Goal: Task Accomplishment & Management: Use online tool/utility

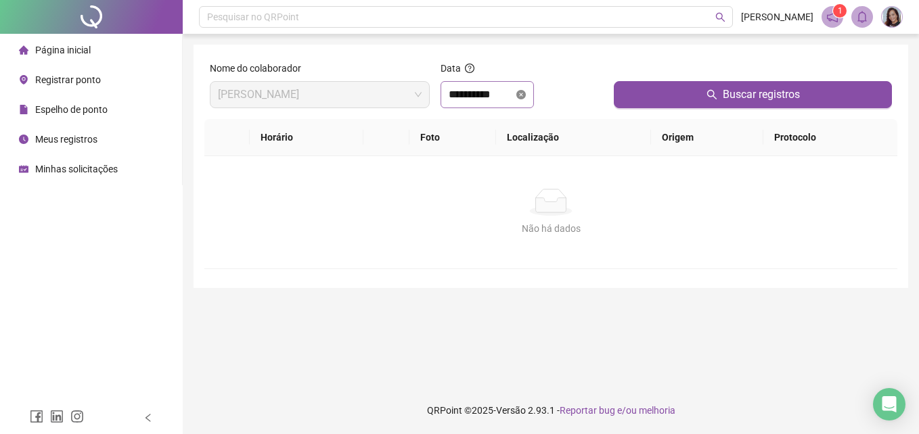
click at [526, 96] on icon "close-circle" at bounding box center [520, 94] width 9 height 9
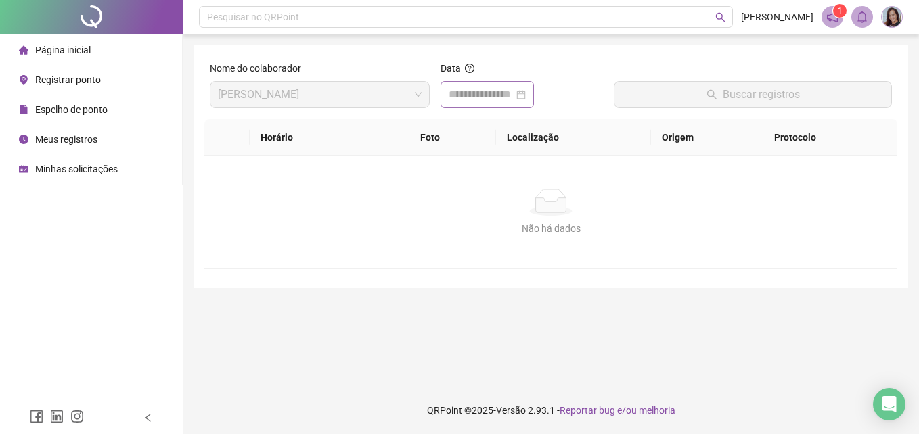
click at [526, 96] on div at bounding box center [486, 95] width 77 height 16
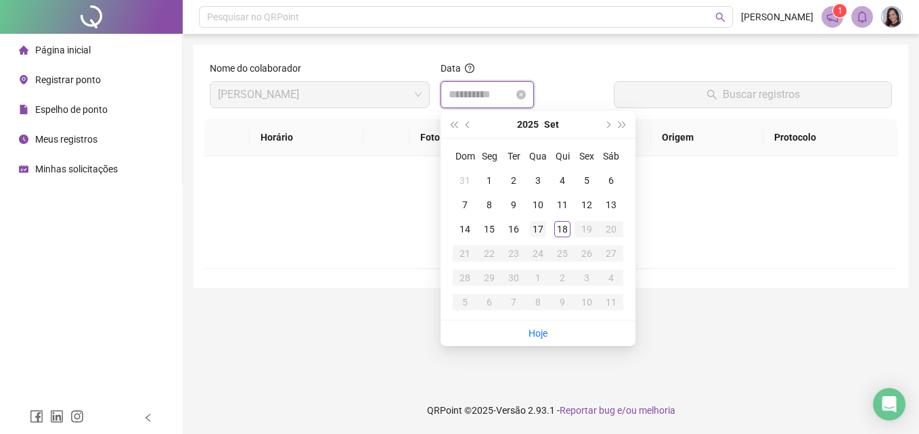
type input "**********"
click at [562, 238] on td "18" at bounding box center [562, 229] width 24 height 24
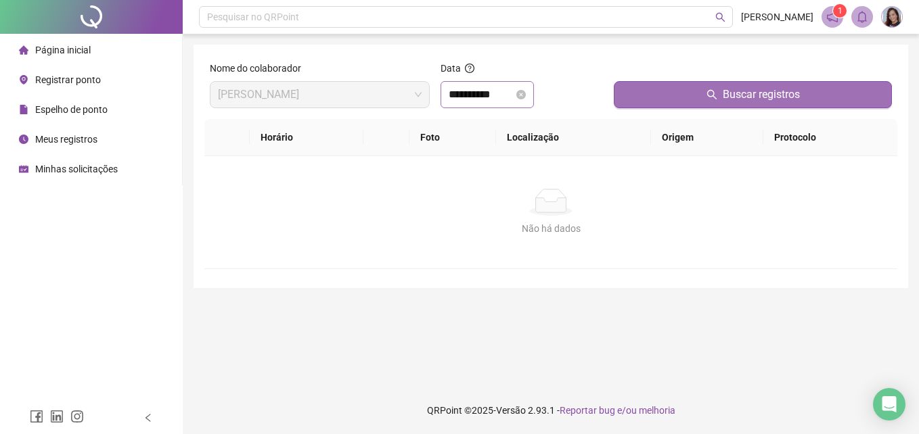
click at [662, 98] on button "Buscar registros" at bounding box center [753, 94] width 278 height 27
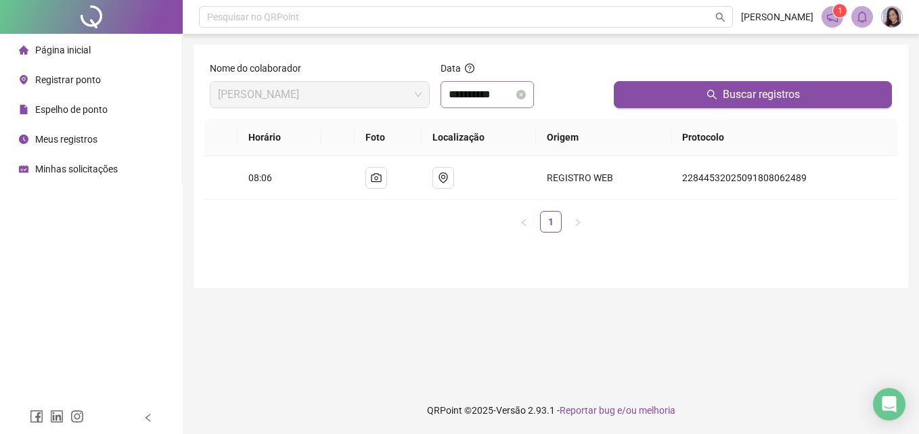
click at [85, 82] on span "Registrar ponto" at bounding box center [68, 79] width 66 height 11
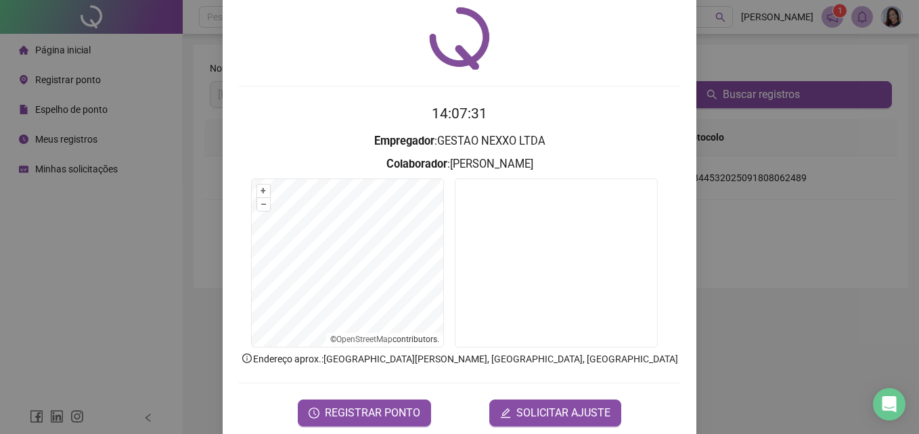
scroll to position [64, 0]
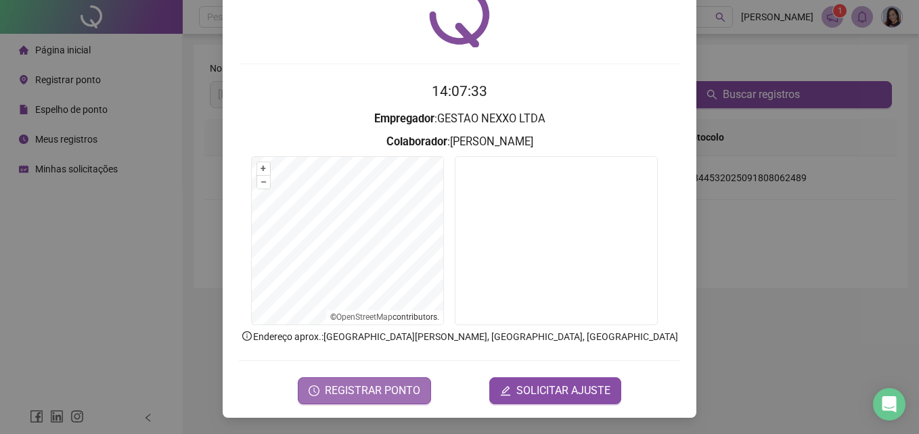
click at [389, 392] on span "REGISTRAR PONTO" at bounding box center [372, 391] width 95 height 16
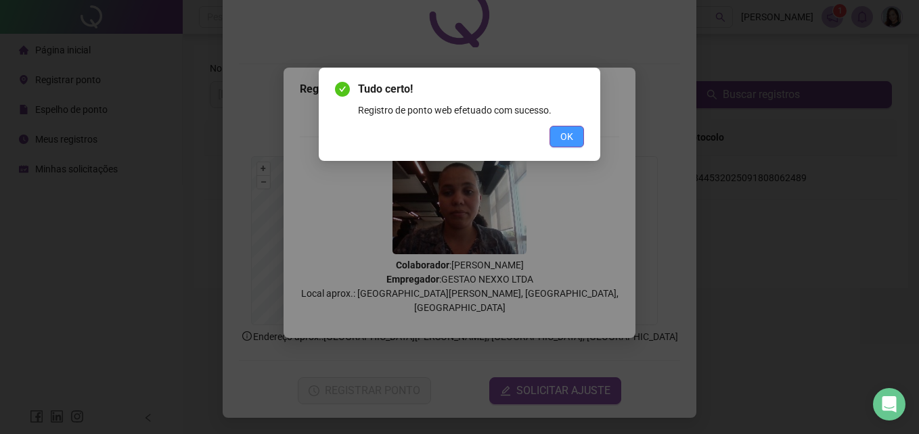
click at [570, 128] on button "OK" at bounding box center [566, 137] width 34 height 22
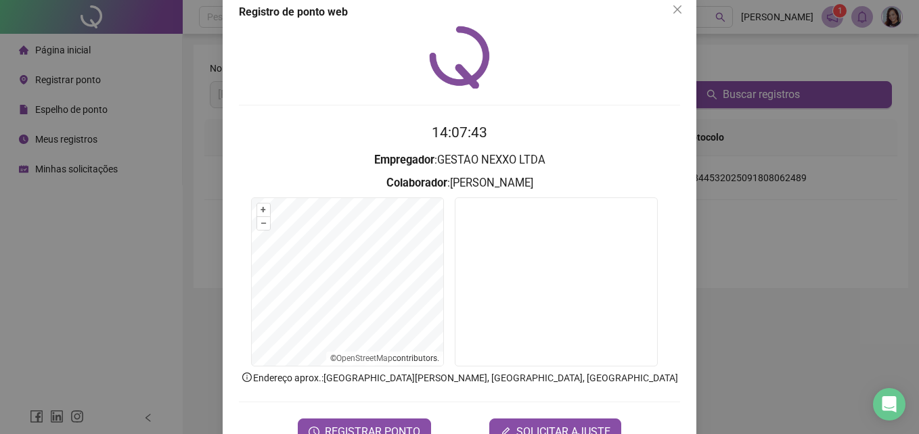
scroll to position [0, 0]
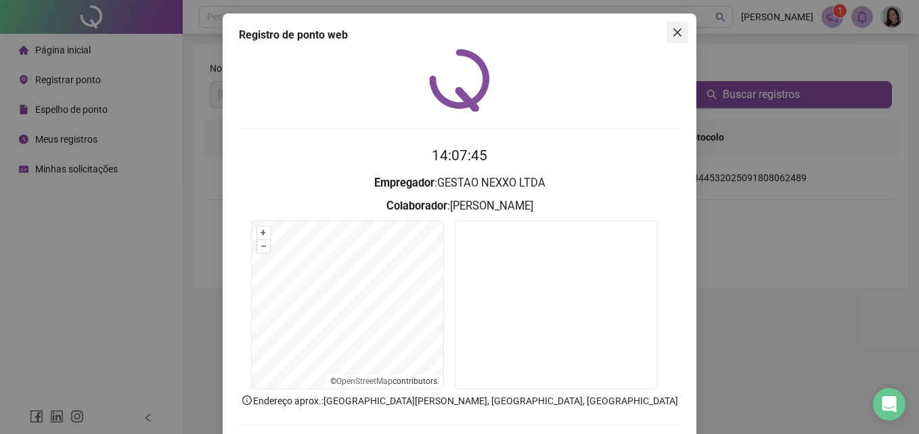
click at [677, 35] on icon "close" at bounding box center [677, 32] width 11 height 11
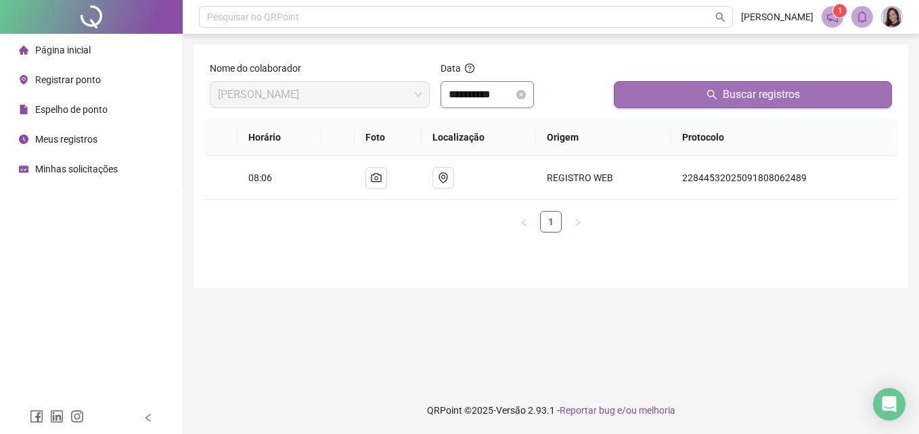
click at [699, 100] on button "Buscar registros" at bounding box center [753, 94] width 278 height 27
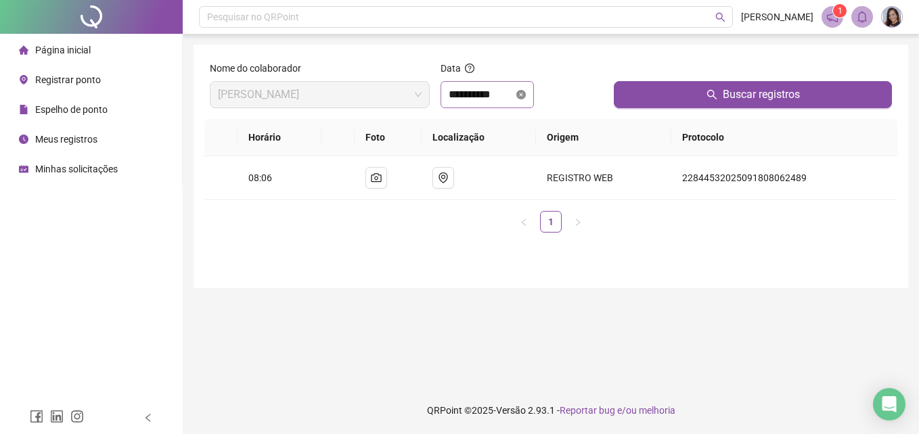
click at [526, 97] on icon "close-circle" at bounding box center [520, 94] width 9 height 9
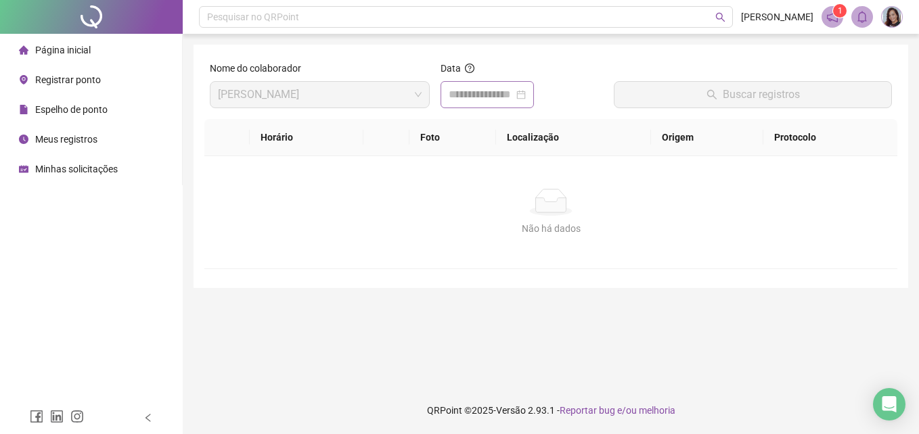
click at [526, 97] on div at bounding box center [486, 95] width 77 height 16
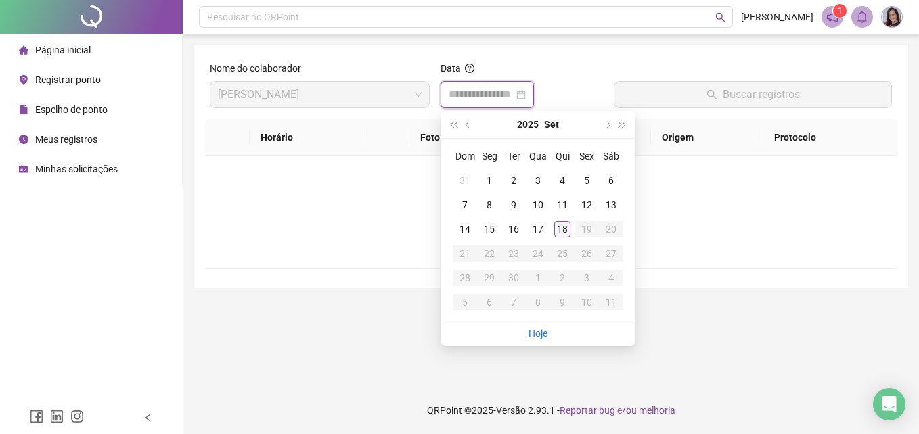
type input "**********"
click at [561, 230] on div "18" at bounding box center [562, 229] width 16 height 16
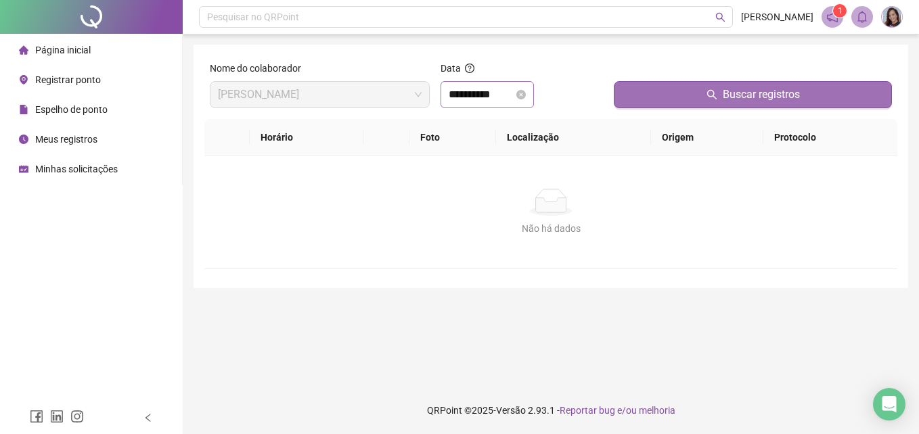
click at [688, 99] on button "Buscar registros" at bounding box center [753, 94] width 278 height 27
